Goal: Ask a question

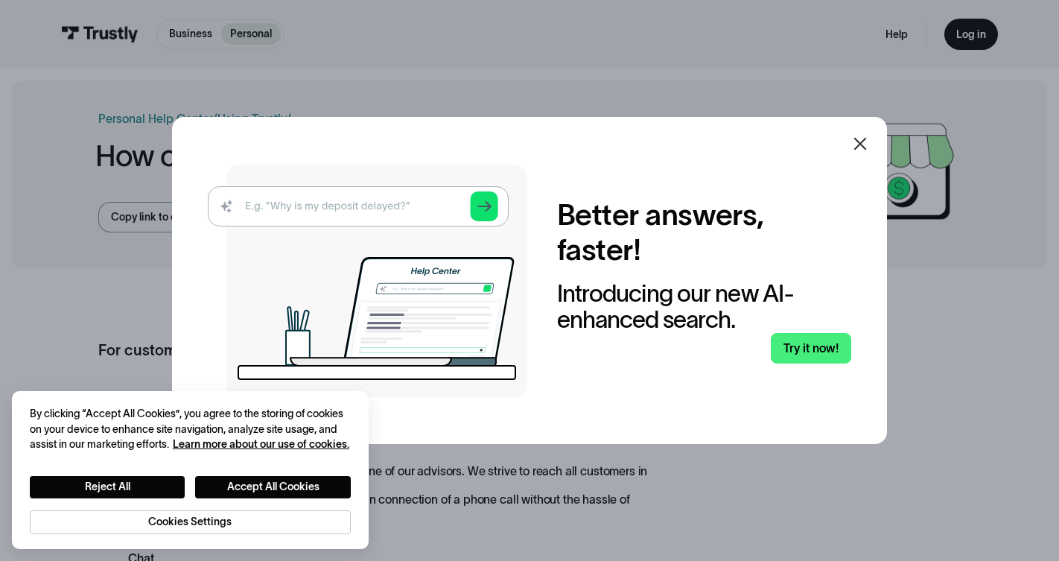
click at [860, 150] on icon at bounding box center [861, 144] width 18 height 18
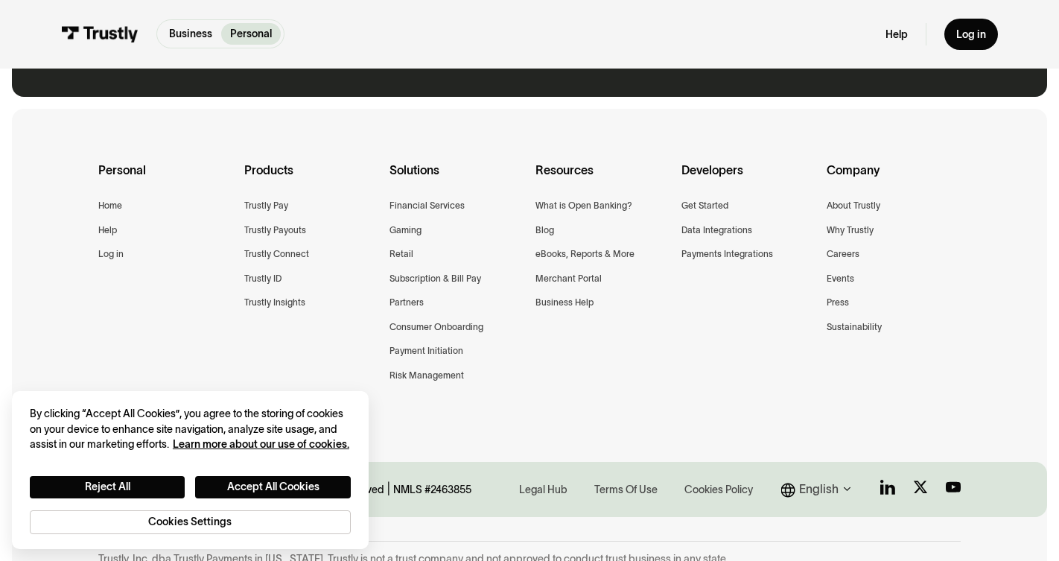
scroll to position [1258, 0]
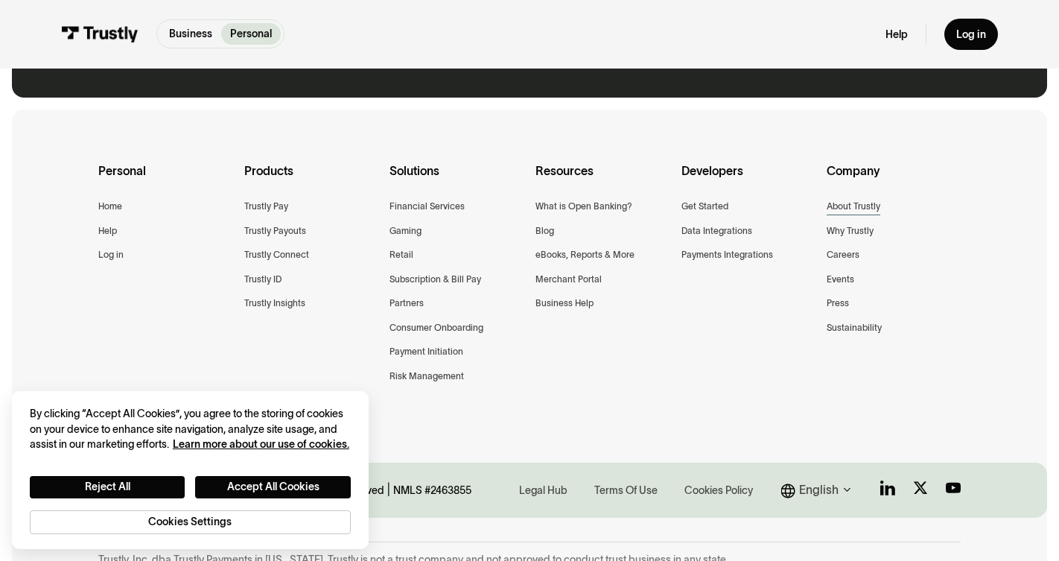
click at [855, 199] on div "About Trustly" at bounding box center [854, 207] width 54 height 16
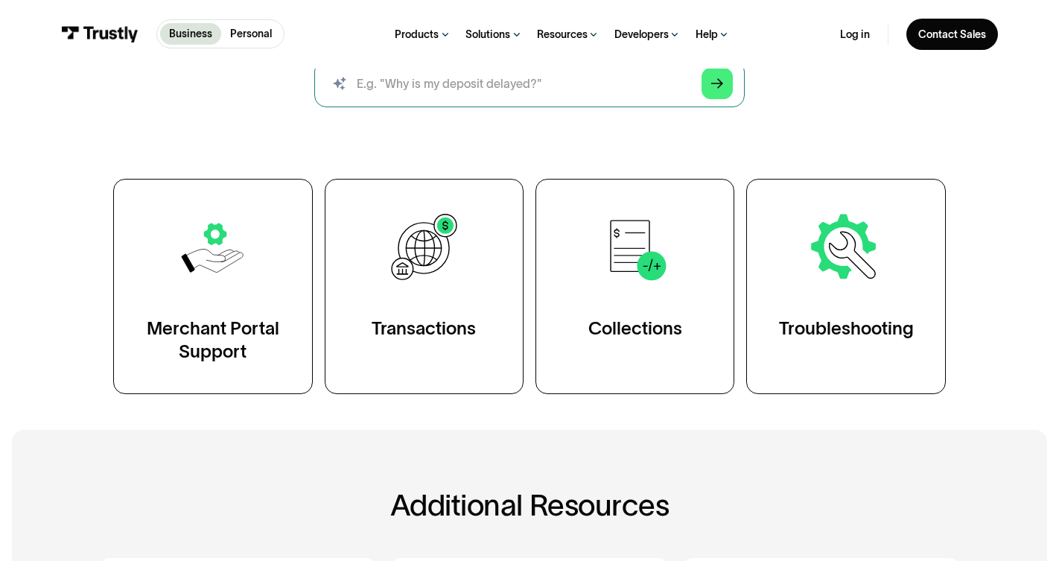
scroll to position [183, 0]
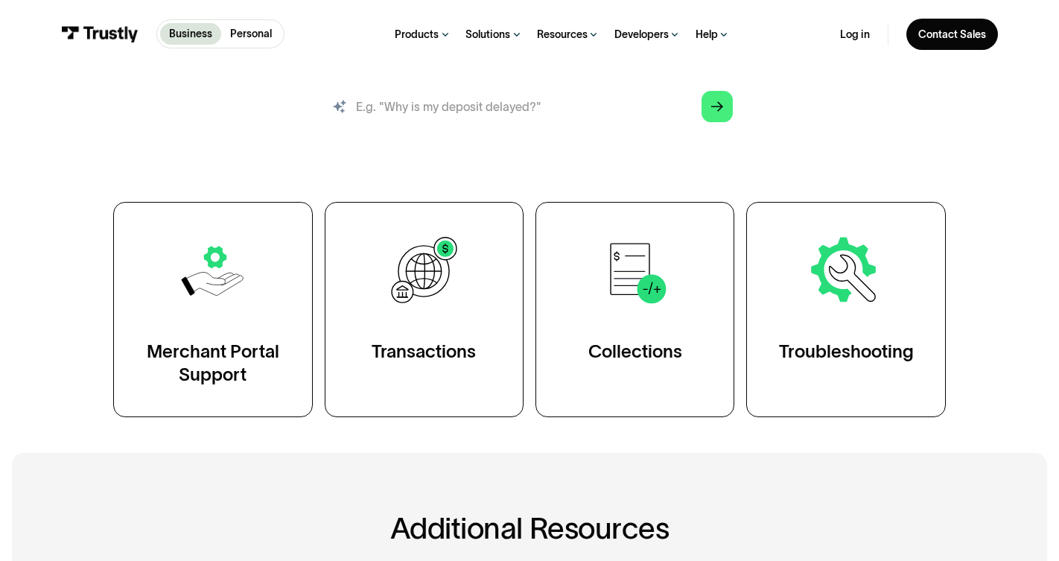
click at [562, 102] on input "search" at bounding box center [529, 107] width 431 height 48
type input "location"
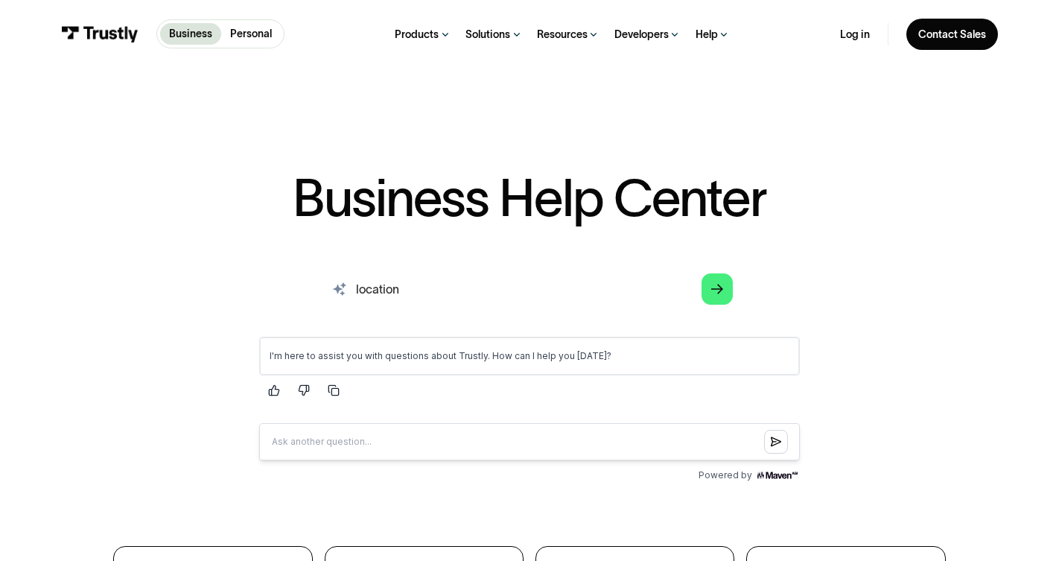
scroll to position [0, 0]
